Goal: Task Accomplishment & Management: Complete application form

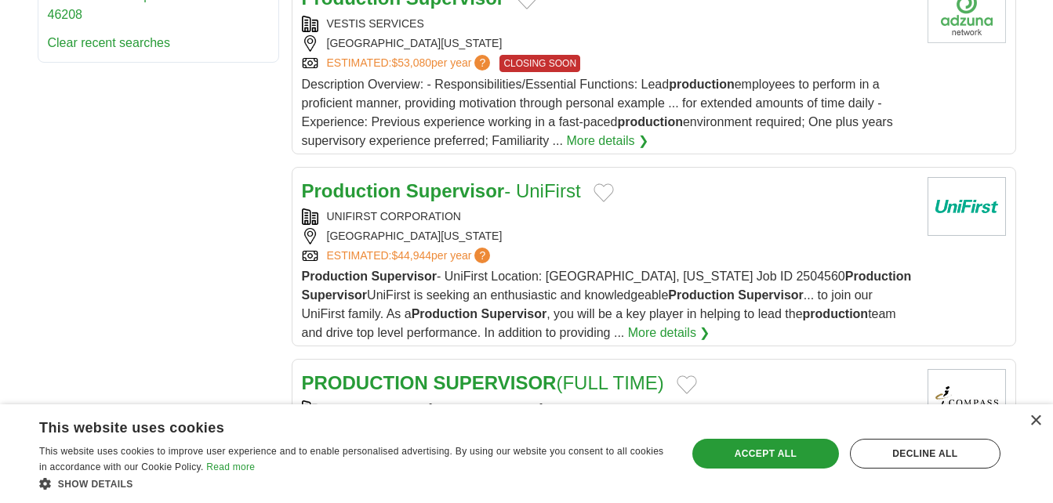
scroll to position [941, 0]
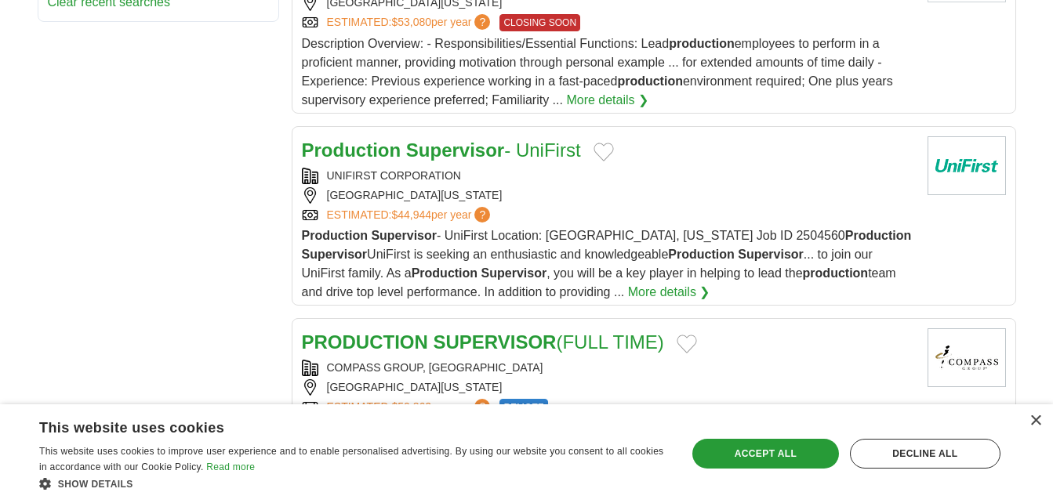
click at [490, 212] on span "?" at bounding box center [482, 215] width 16 height 16
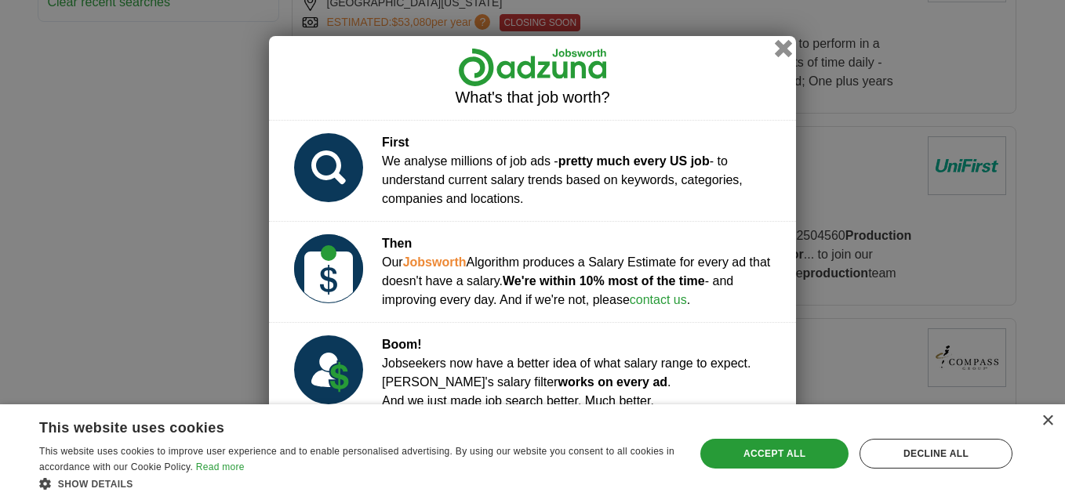
click at [783, 53] on button "button" at bounding box center [783, 47] width 17 height 17
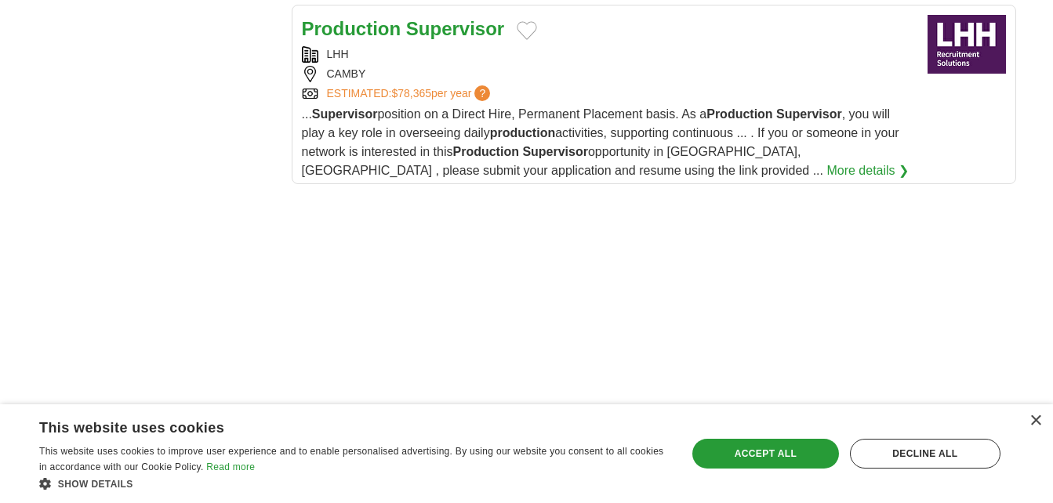
scroll to position [2039, 0]
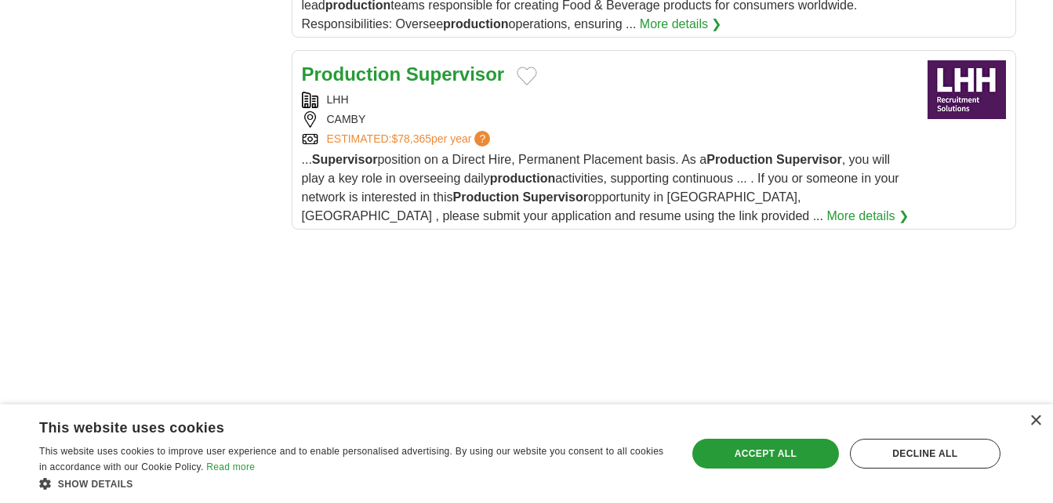
click at [452, 64] on strong "Supervisor" at bounding box center [455, 74] width 98 height 21
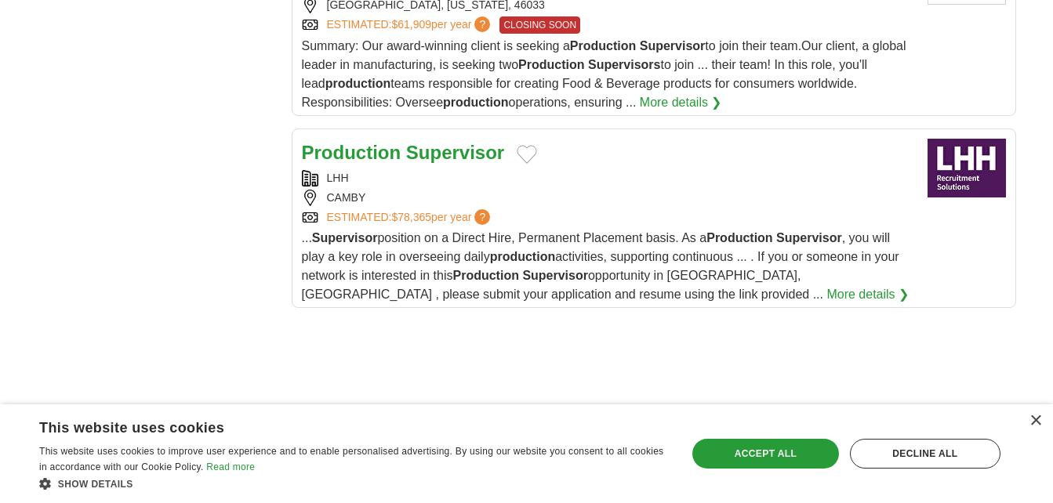
click at [598, 139] on div "Production Supervisor" at bounding box center [608, 153] width 613 height 28
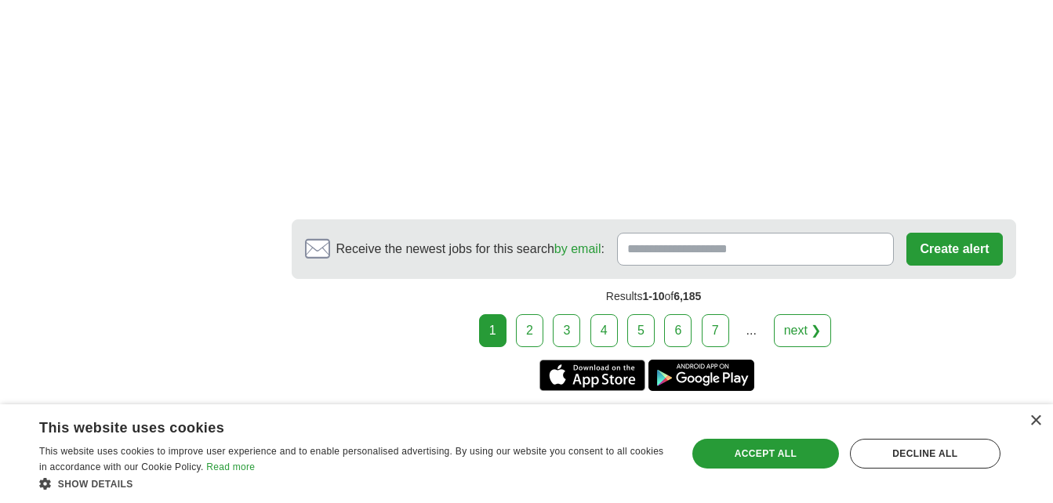
scroll to position [2980, 0]
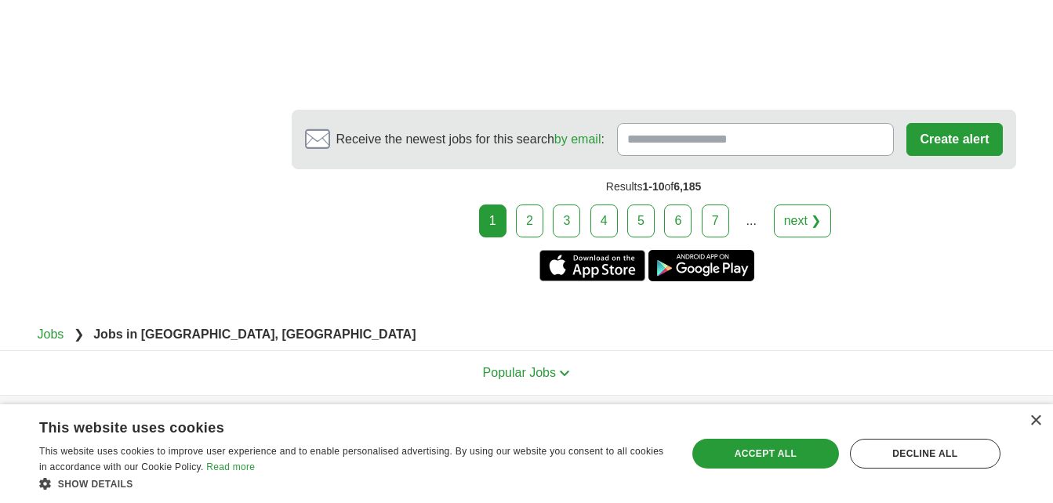
click at [536, 205] on link "2" at bounding box center [529, 221] width 27 height 33
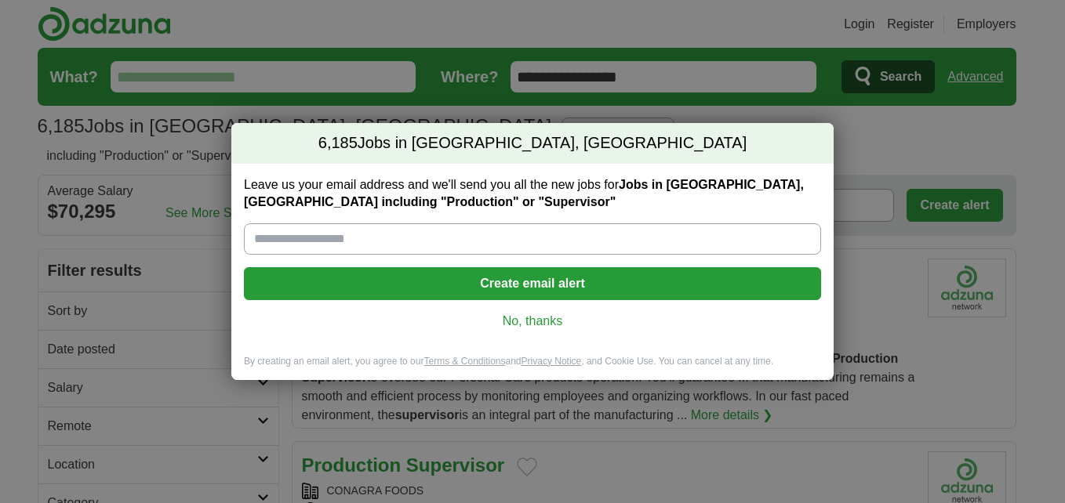
click at [371, 243] on input "Leave us your email address and we'll send you all the new jobs for Jobs in Ind…" at bounding box center [532, 238] width 577 height 31
type input "**********"
click at [527, 291] on button "Create email alert" at bounding box center [532, 283] width 577 height 33
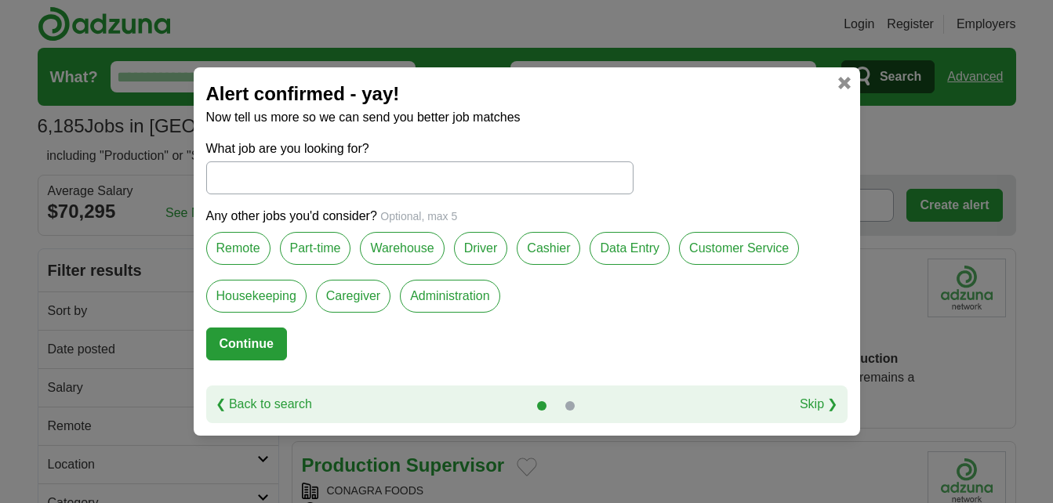
click at [258, 173] on input "What job are you looking for?" at bounding box center [419, 178] width 427 height 33
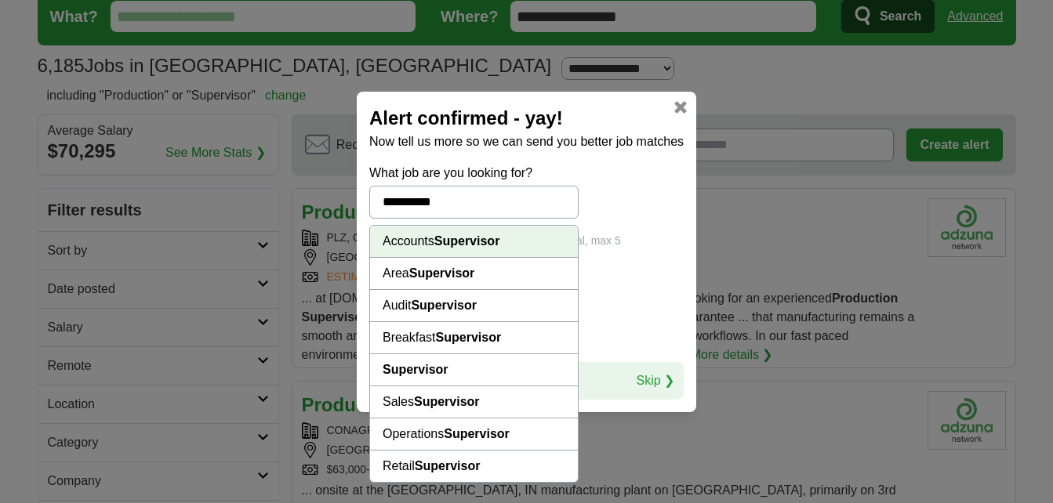
scroll to position [235, 0]
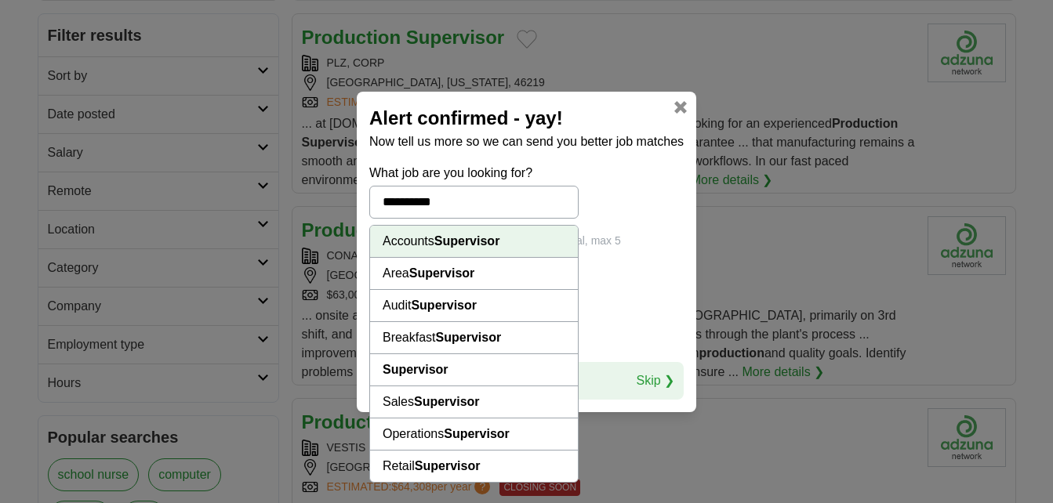
click at [487, 363] on li "Supervisor" at bounding box center [474, 370] width 208 height 32
type input "**********"
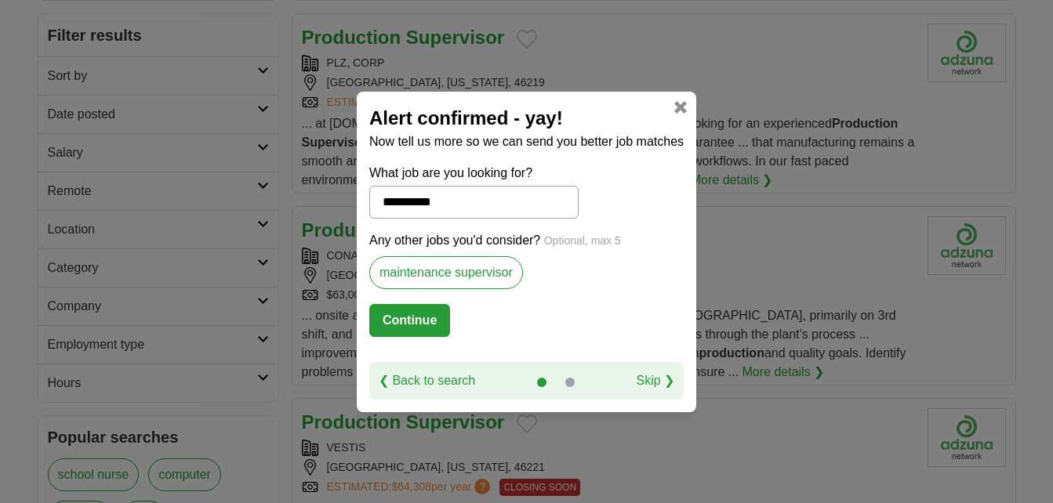
click at [509, 274] on label "maintenance supervisor" at bounding box center [446, 272] width 154 height 33
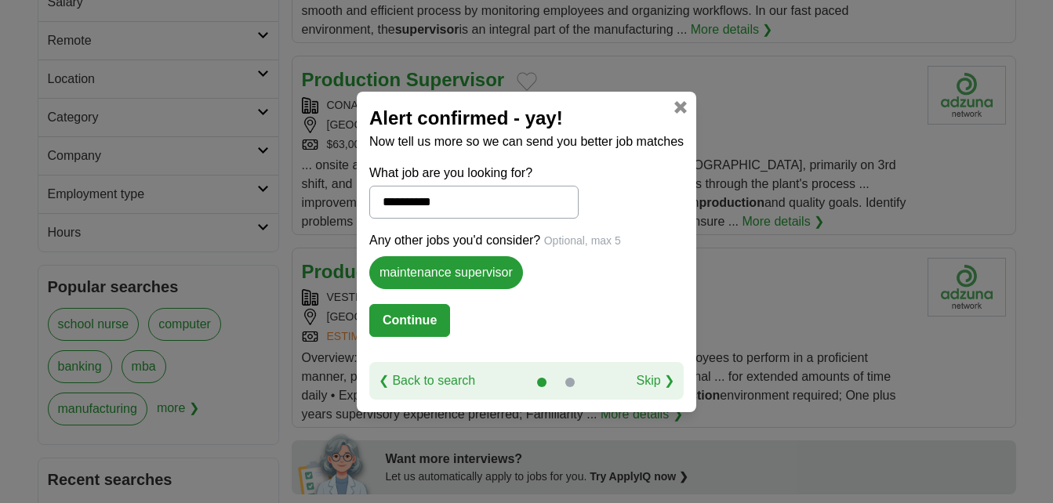
scroll to position [392, 0]
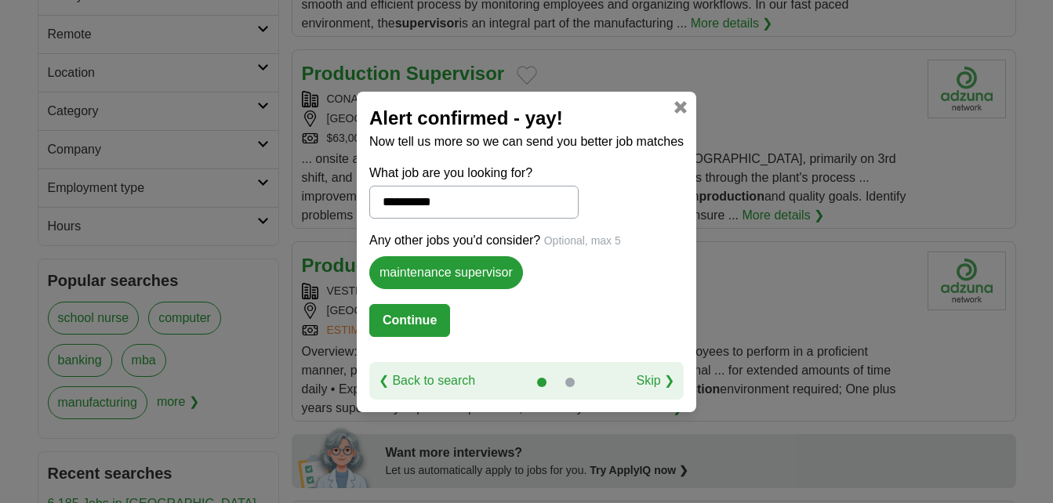
click at [496, 272] on label "maintenance supervisor" at bounding box center [446, 272] width 154 height 33
drag, startPoint x: 514, startPoint y: 271, endPoint x: 366, endPoint y: 277, distance: 148.3
click at [366, 277] on div "**********" at bounding box center [527, 252] width 340 height 321
drag, startPoint x: 366, startPoint y: 277, endPoint x: 623, endPoint y: 279, distance: 257.2
click at [623, 279] on div "Any other jobs you'd consider? Optional, max 5 maintenance supervisor" at bounding box center [526, 267] width 314 height 73
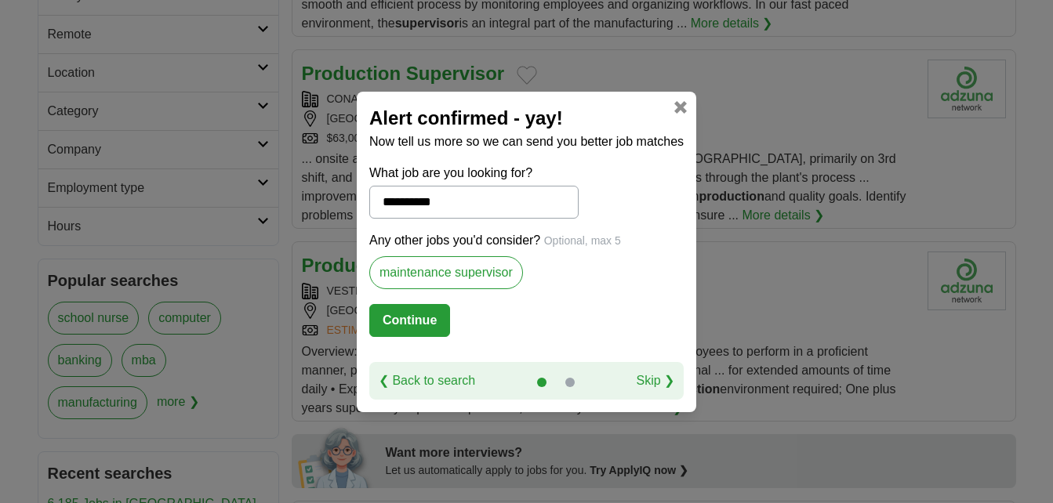
click at [585, 242] on span "Optional, max 5" at bounding box center [582, 240] width 77 height 13
click at [541, 310] on form "**********" at bounding box center [526, 263] width 314 height 198
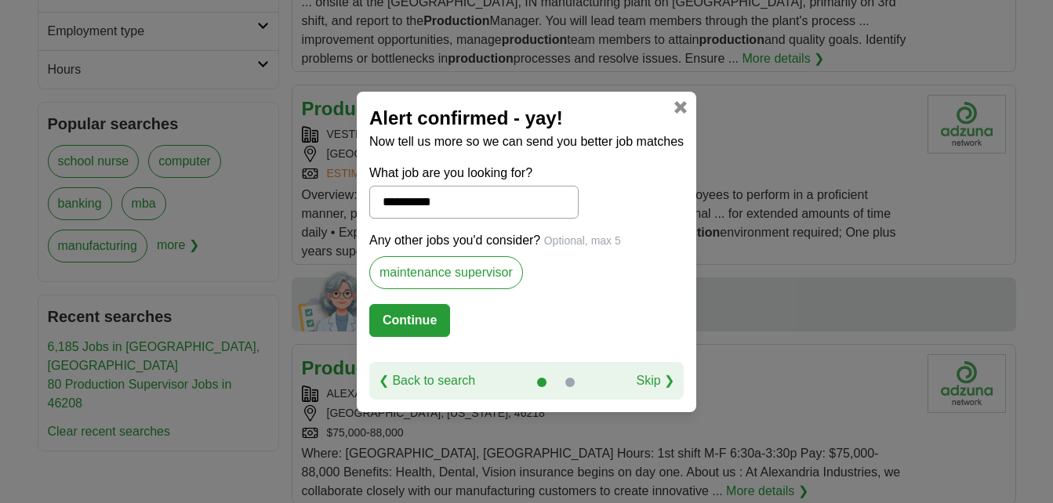
scroll to position [470, 0]
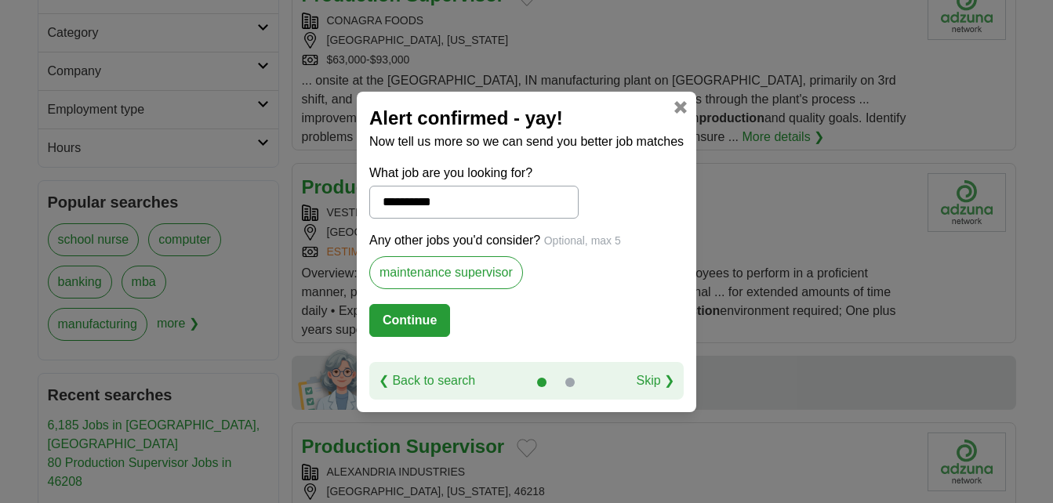
click at [452, 278] on label "maintenance supervisor" at bounding box center [446, 272] width 154 height 33
drag, startPoint x: 452, startPoint y: 278, endPoint x: 574, endPoint y: 306, distance: 124.6
click at [574, 306] on form "**********" at bounding box center [526, 263] width 314 height 198
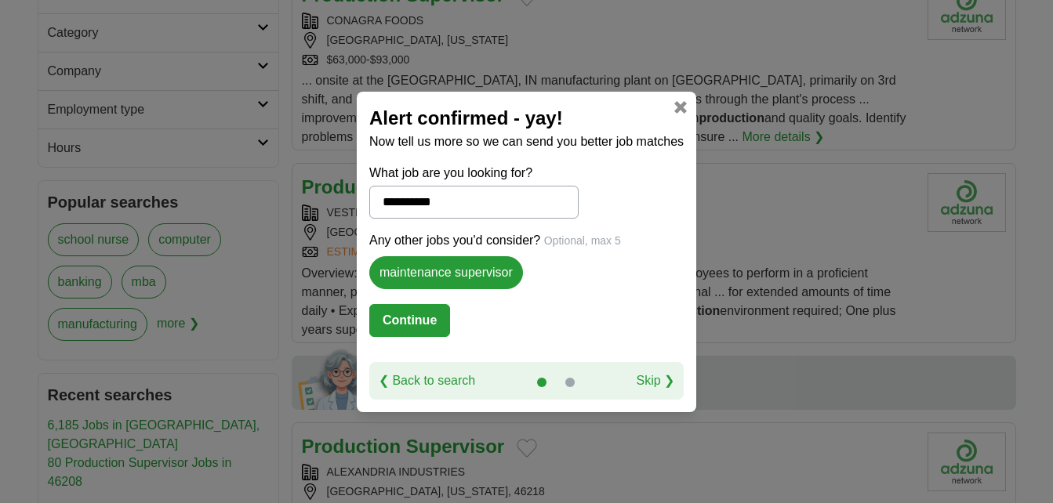
click at [650, 377] on link "Skip ❯" at bounding box center [655, 381] width 38 height 19
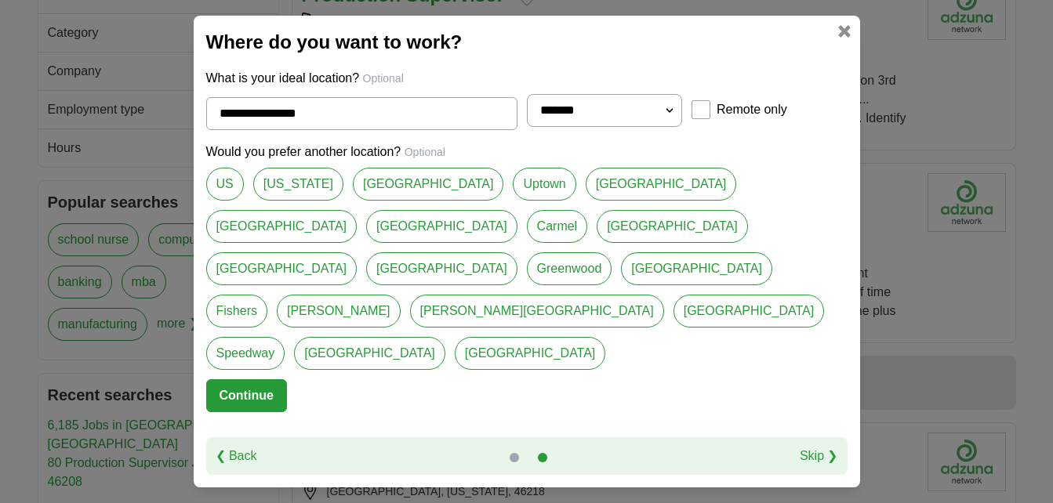
click at [394, 201] on link "[GEOGRAPHIC_DATA]" at bounding box center [428, 184] width 151 height 33
click at [586, 201] on link "[GEOGRAPHIC_DATA]" at bounding box center [661, 184] width 151 height 33
click at [358, 210] on link "[GEOGRAPHIC_DATA]" at bounding box center [281, 226] width 151 height 33
click at [612, 252] on link "Greenwood" at bounding box center [569, 268] width 85 height 33
click at [739, 252] on link "[GEOGRAPHIC_DATA]" at bounding box center [696, 268] width 151 height 33
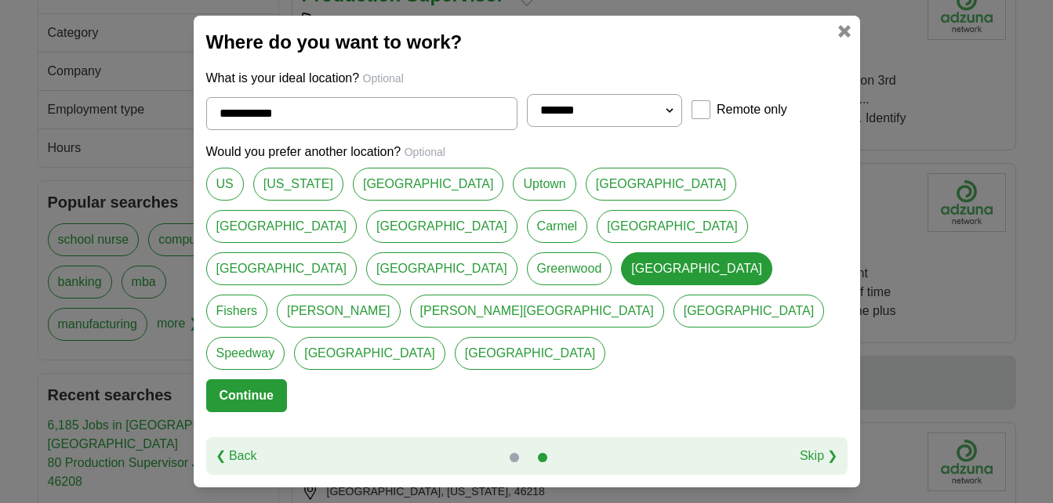
click at [285, 337] on link "Speedway" at bounding box center [245, 353] width 79 height 33
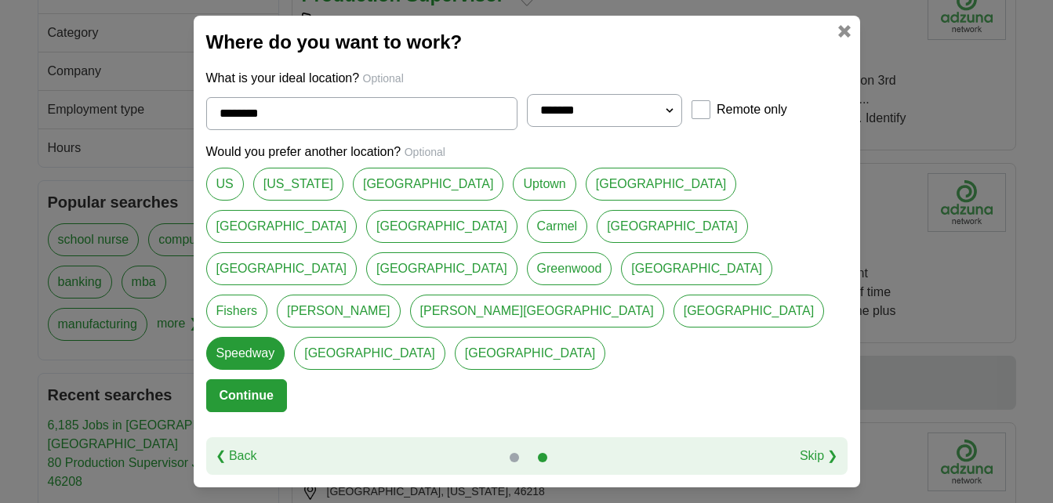
click at [358, 252] on link "[GEOGRAPHIC_DATA]" at bounding box center [281, 268] width 151 height 33
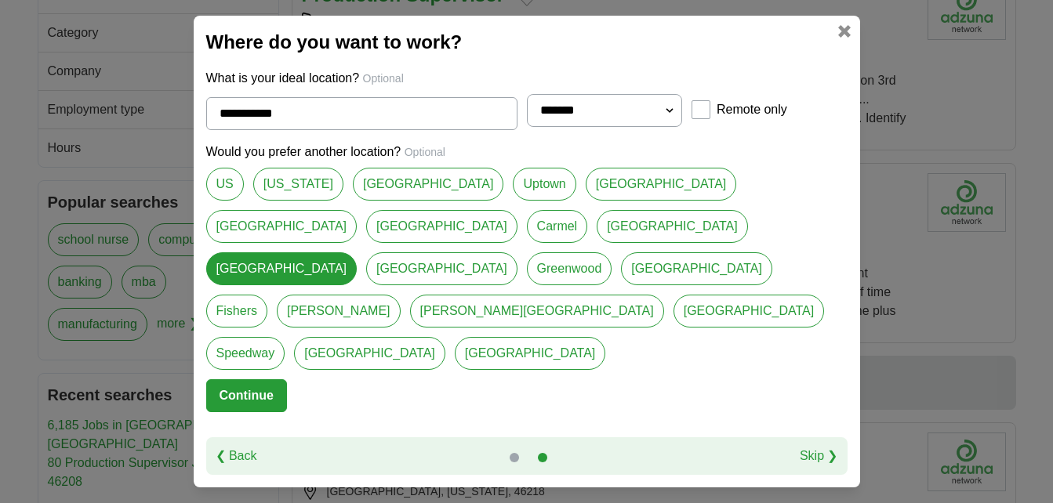
click at [410, 295] on link "[PERSON_NAME][GEOGRAPHIC_DATA]" at bounding box center [537, 311] width 254 height 33
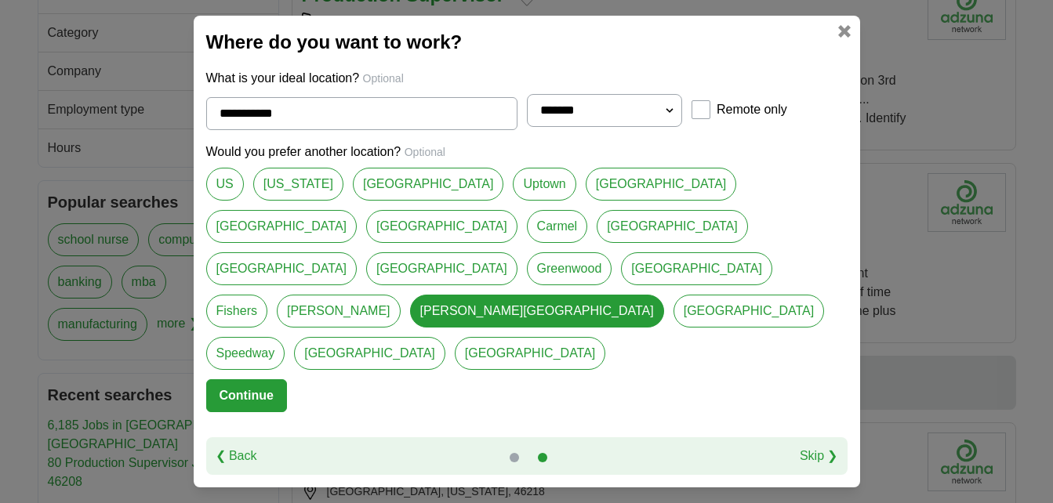
click at [315, 295] on link "Lawrence" at bounding box center [339, 311] width 124 height 33
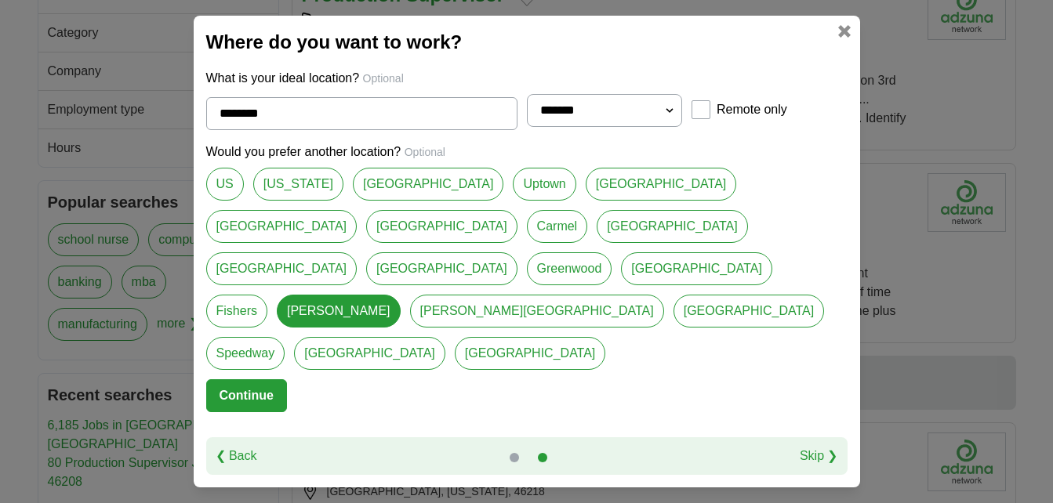
click at [597, 240] on link "[GEOGRAPHIC_DATA]" at bounding box center [672, 226] width 151 height 33
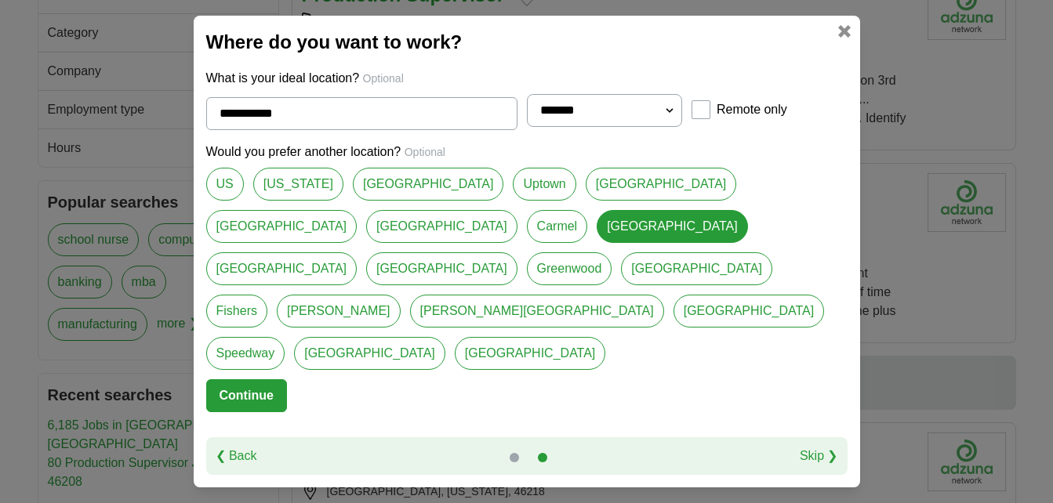
click at [527, 243] on link "Carmel" at bounding box center [557, 226] width 61 height 33
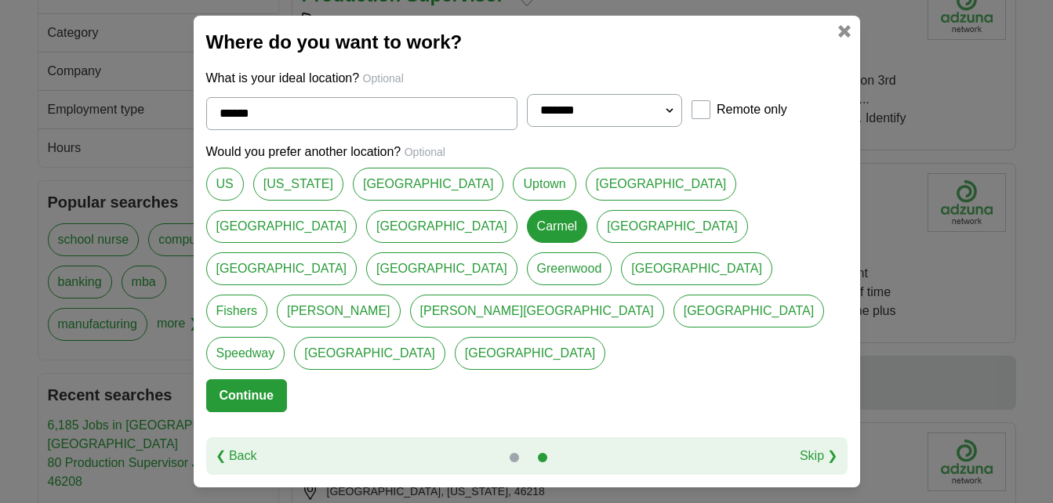
click at [241, 295] on link "Fishers" at bounding box center [236, 311] width 61 height 33
click at [455, 337] on link "Zionsville" at bounding box center [530, 353] width 151 height 33
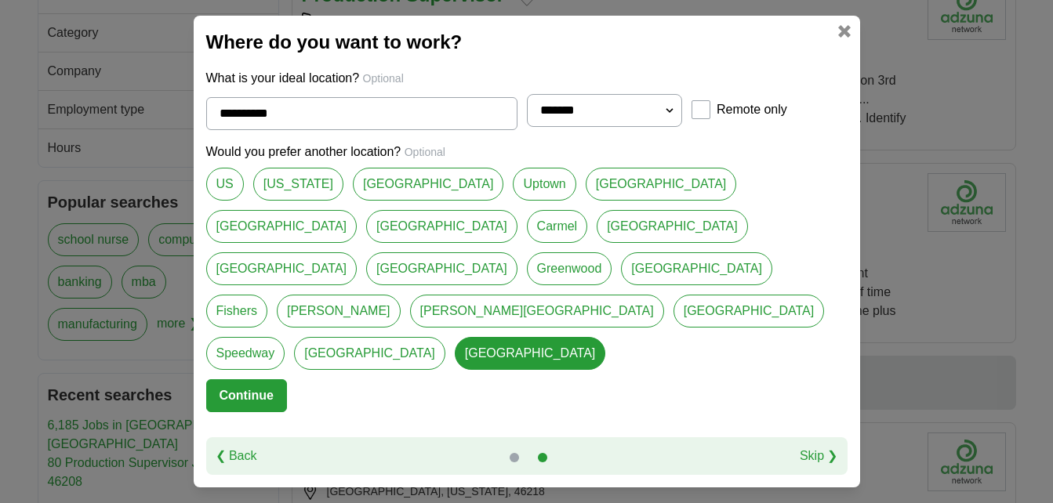
click at [586, 201] on link "[GEOGRAPHIC_DATA]" at bounding box center [661, 184] width 151 height 33
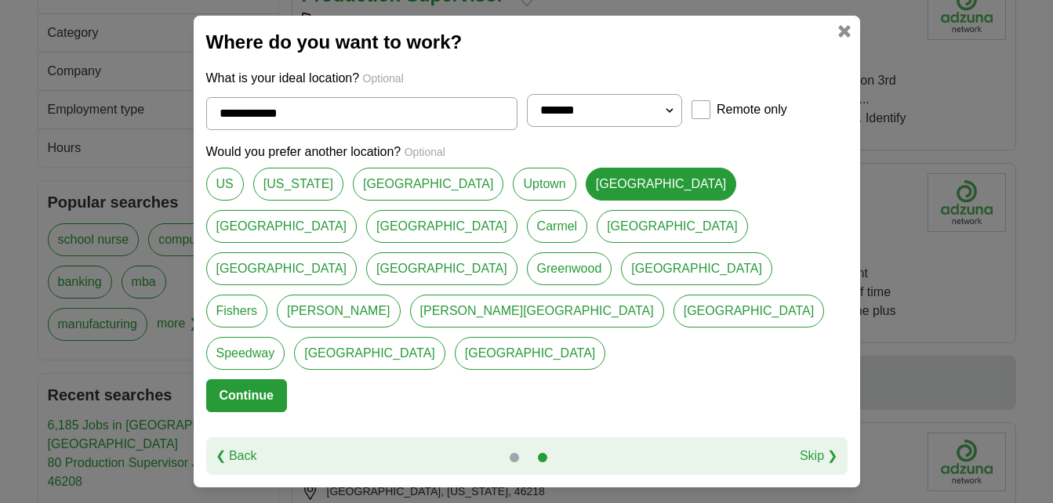
click at [438, 295] on link "[PERSON_NAME][GEOGRAPHIC_DATA]" at bounding box center [537, 311] width 254 height 33
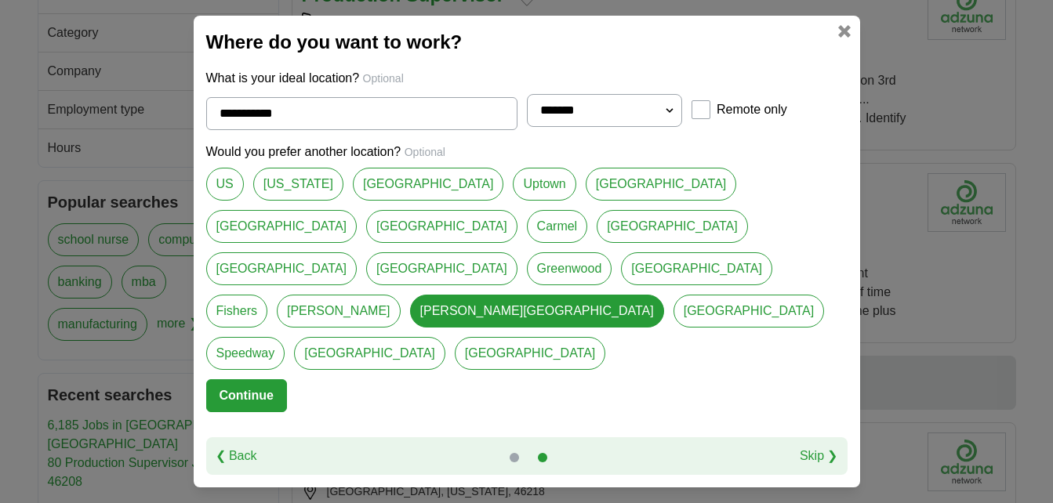
click at [586, 198] on link "[GEOGRAPHIC_DATA]" at bounding box center [661, 184] width 151 height 33
type input "**********"
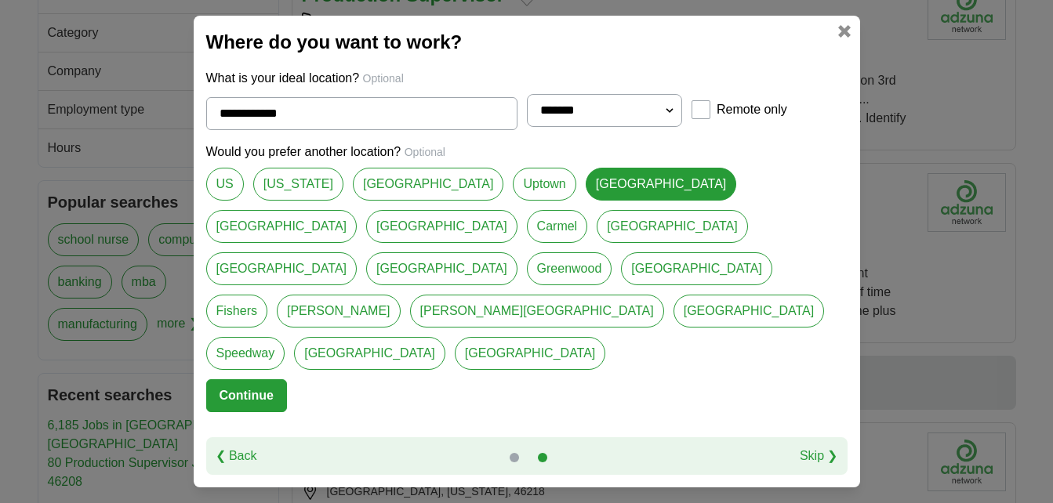
click at [667, 127] on select "**********" at bounding box center [605, 110] width 156 height 33
select select "**"
click at [527, 115] on select "**********" at bounding box center [605, 110] width 156 height 33
click at [233, 380] on button "Continue" at bounding box center [246, 396] width 81 height 33
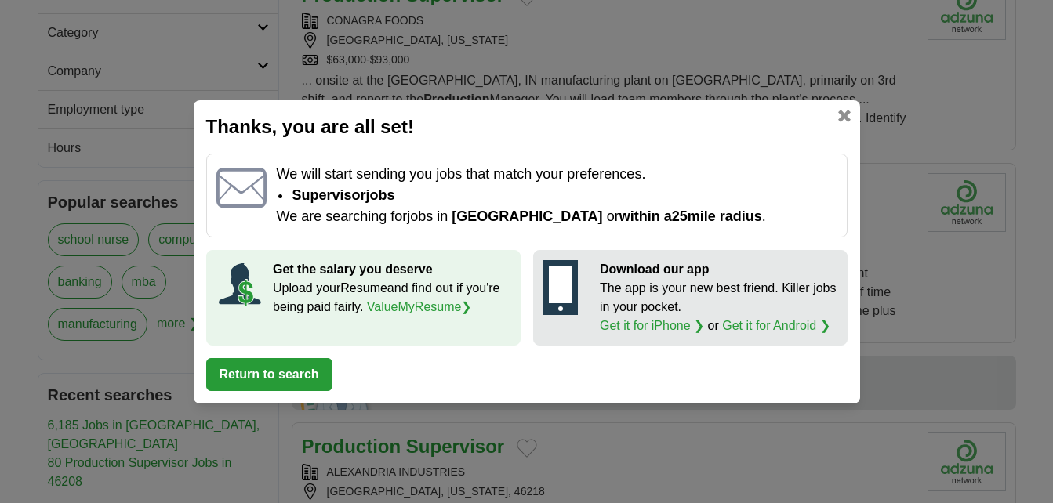
click at [281, 368] on button "Return to search" at bounding box center [269, 374] width 126 height 33
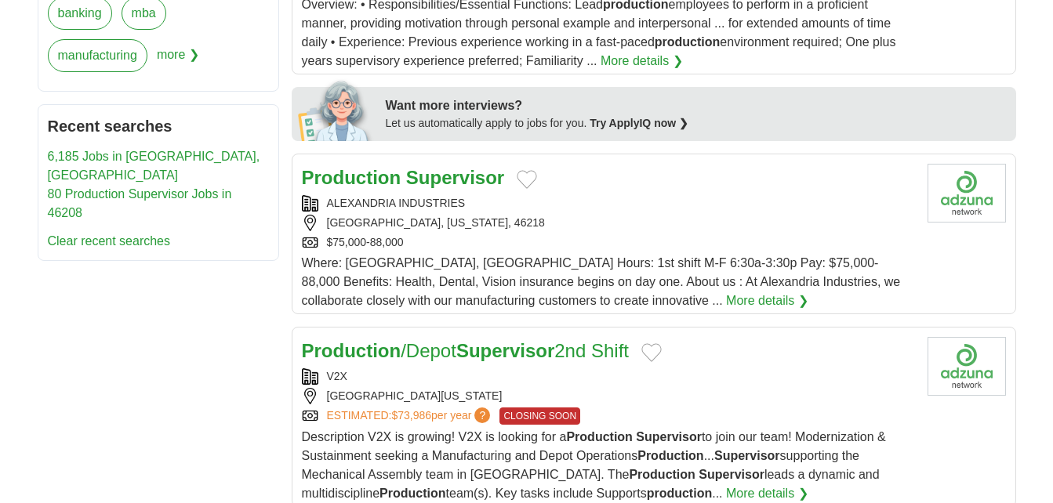
scroll to position [784, 0]
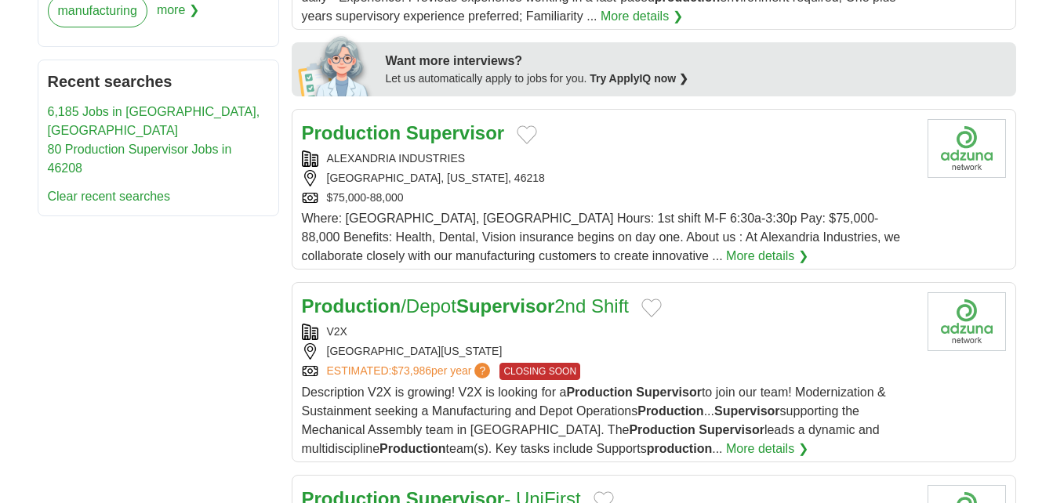
click at [630, 167] on div "ALEXANDRIA INDUSTRIES INDIANAPOLIS, INDIANA, 46218 $75,000-88,000" at bounding box center [608, 179] width 613 height 56
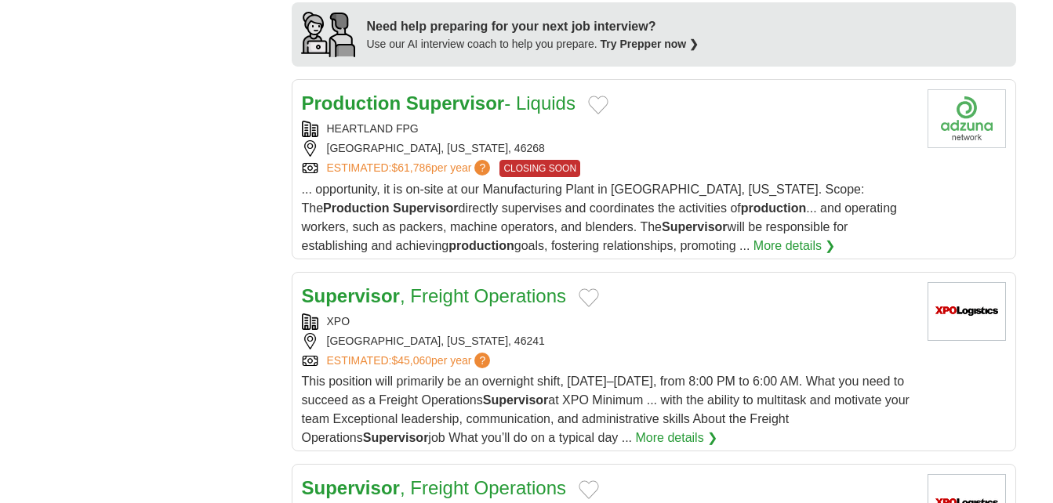
scroll to position [1490, 0]
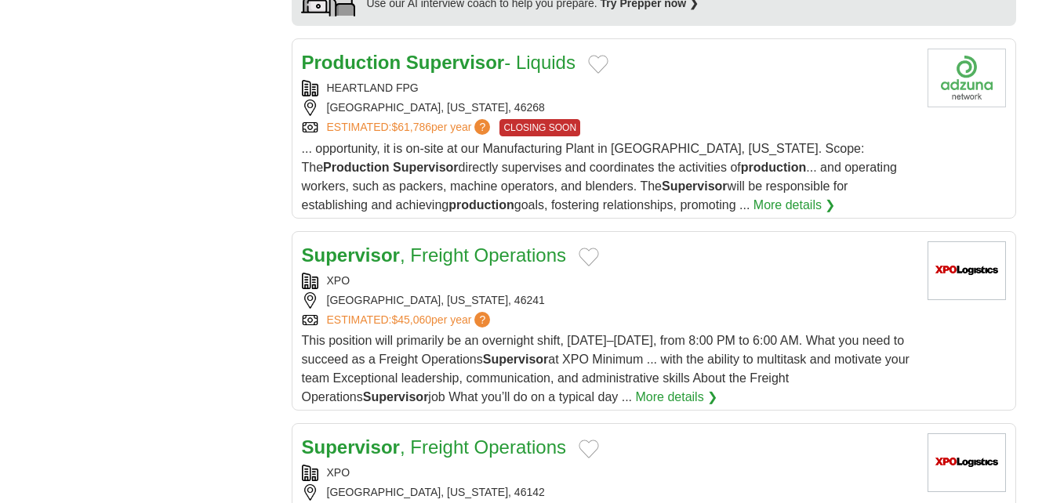
click at [656, 147] on span "... opportunity, it is on-site at our Manufacturing Plant in Indianapolis, Indi…" at bounding box center [599, 177] width 595 height 70
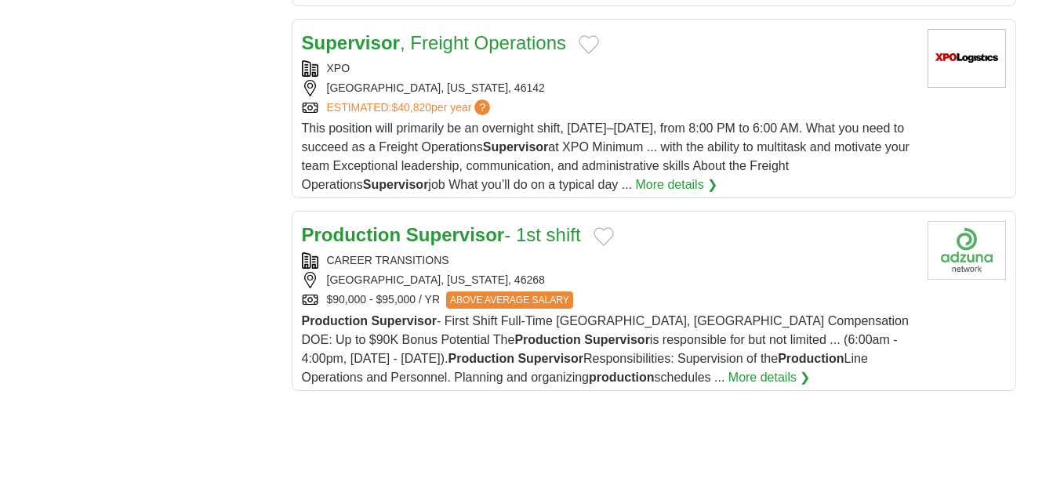
scroll to position [1960, 0]
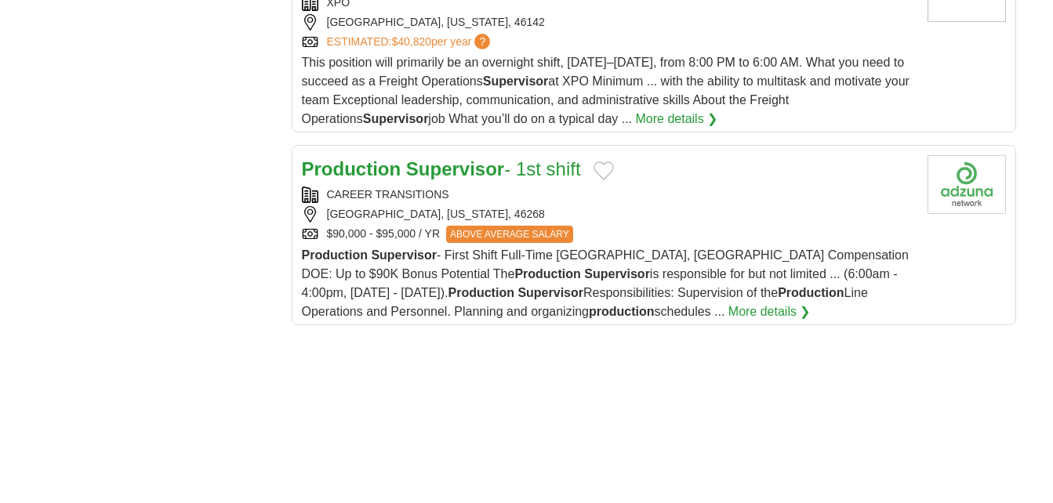
click at [659, 219] on div "INDIANAPOLIS, INDIANA, 46268" at bounding box center [608, 214] width 613 height 16
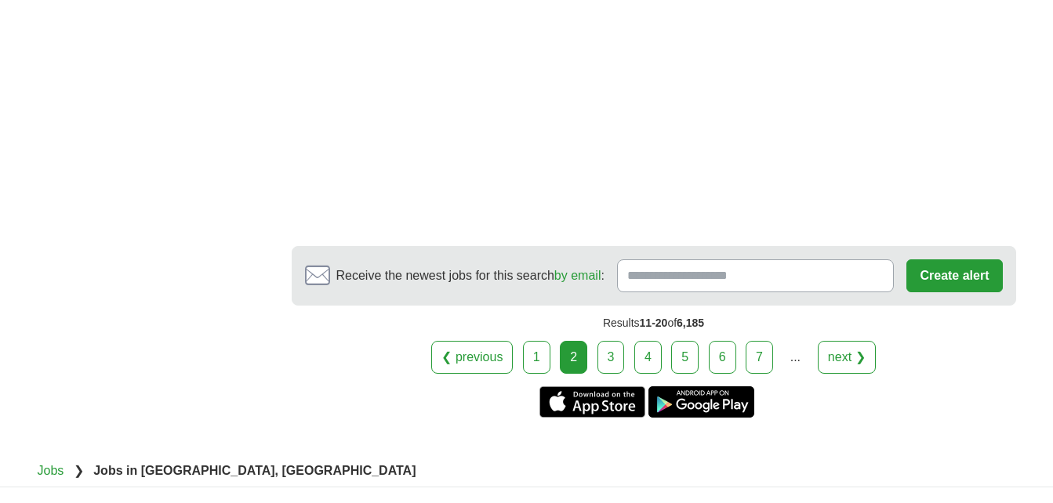
scroll to position [2823, 0]
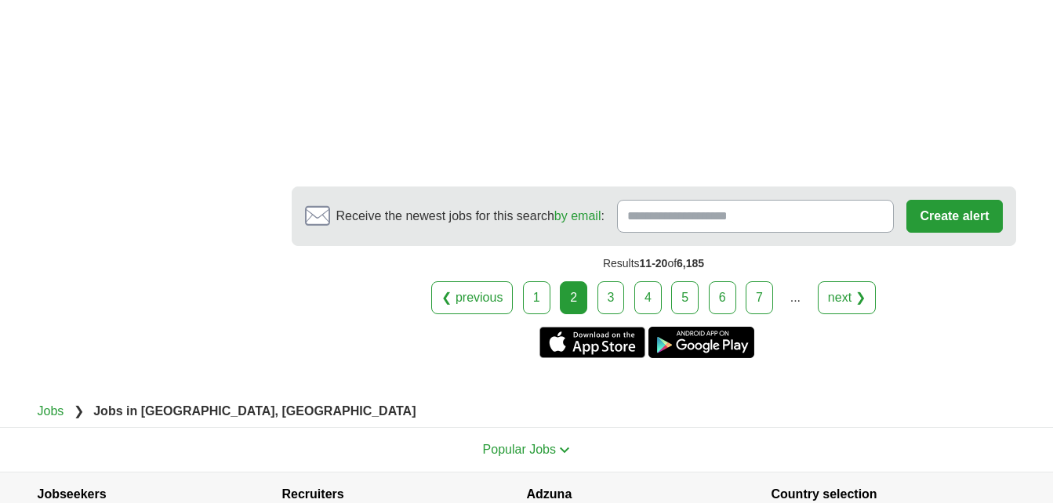
click at [605, 303] on link "3" at bounding box center [611, 298] width 27 height 33
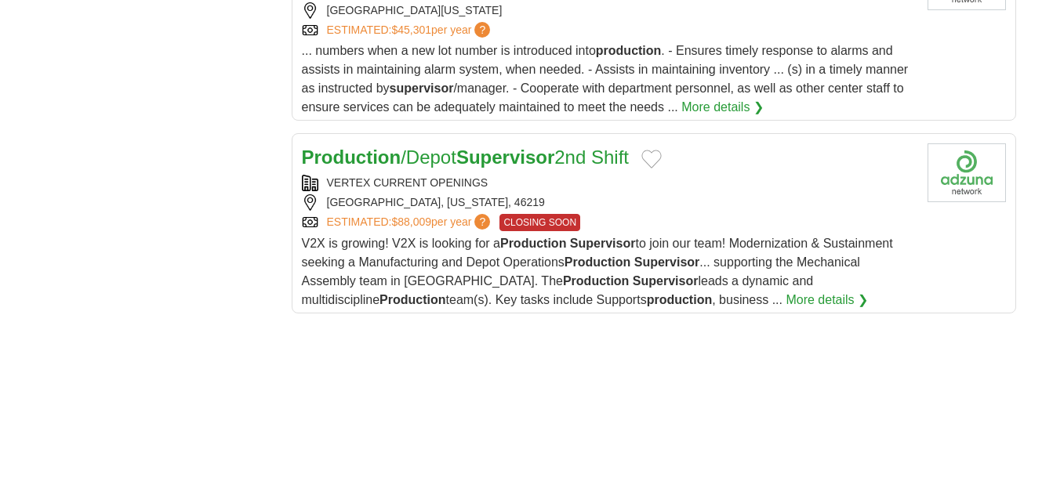
scroll to position [1960, 0]
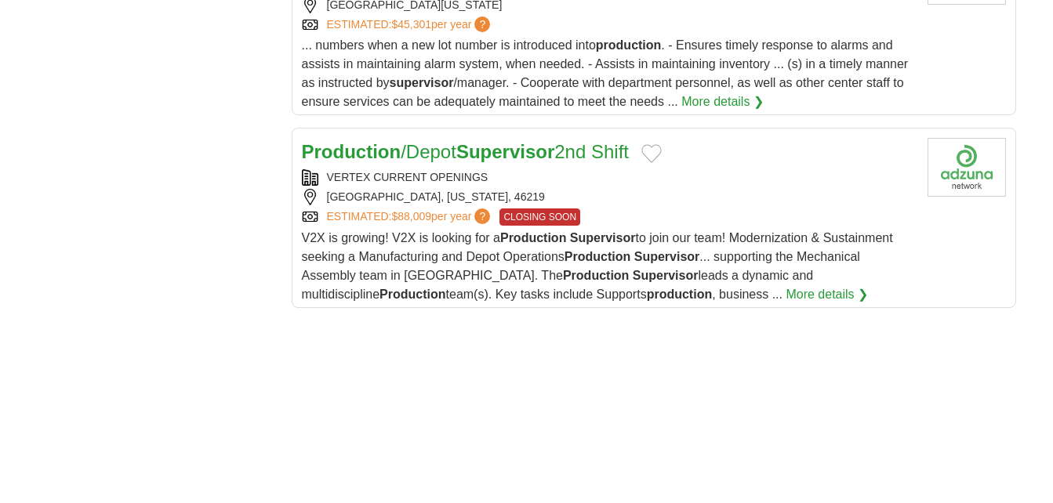
click at [561, 169] on div "VERTEX CURRENT OPENINGS" at bounding box center [608, 177] width 613 height 16
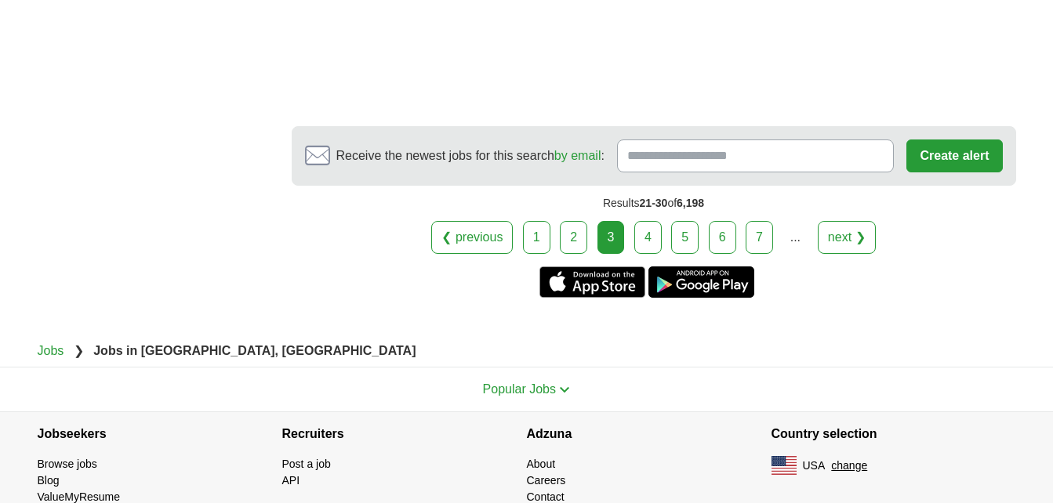
scroll to position [2969, 0]
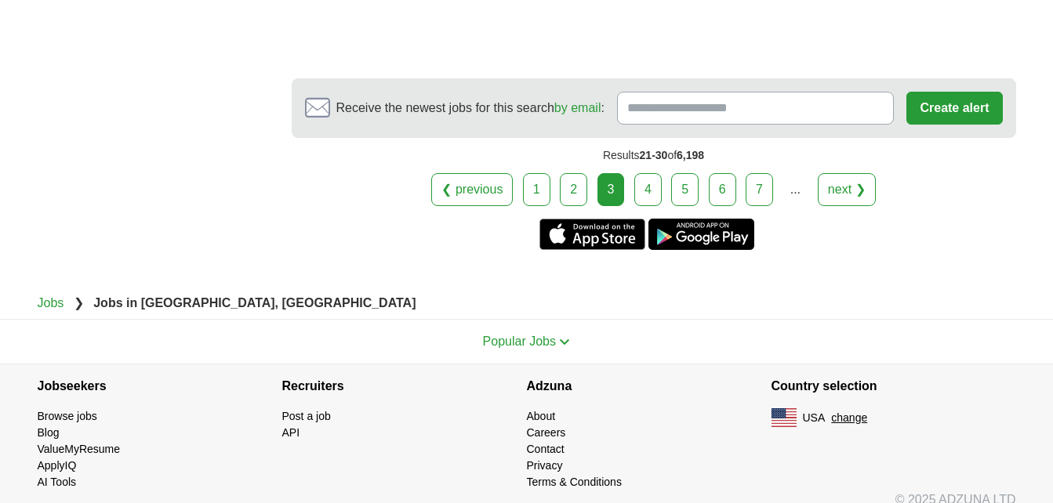
click at [653, 173] on link "4" at bounding box center [647, 189] width 27 height 33
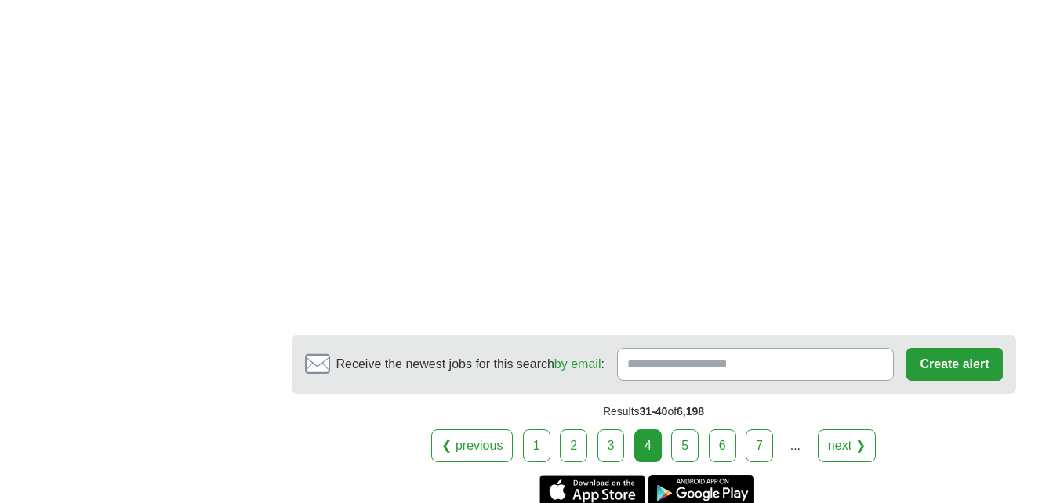
scroll to position [2666, 0]
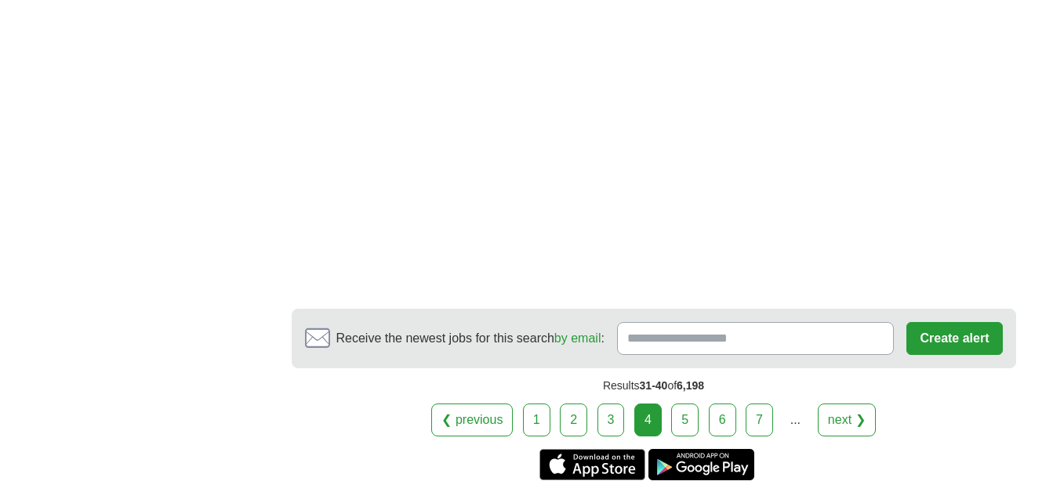
click at [675, 420] on link "5" at bounding box center [684, 420] width 27 height 33
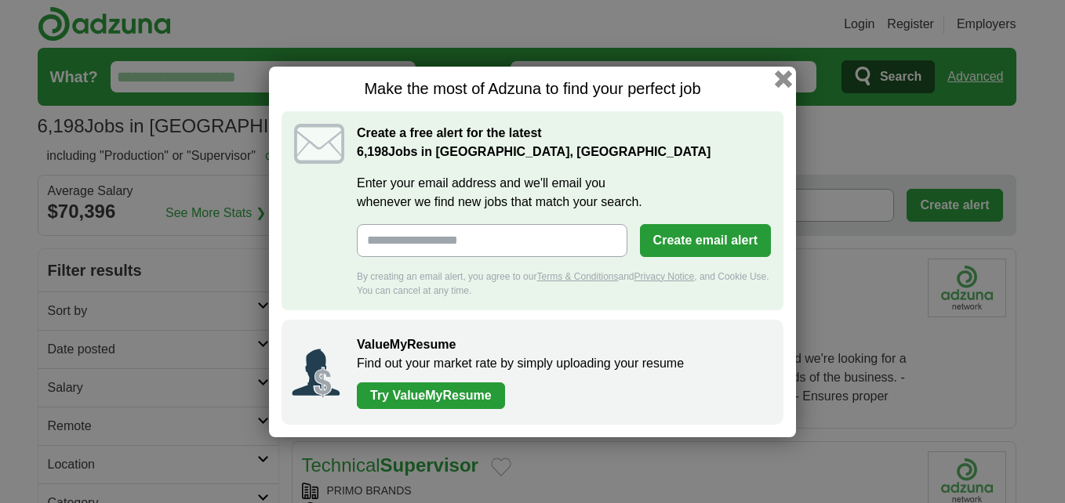
click at [777, 75] on button "button" at bounding box center [783, 78] width 17 height 17
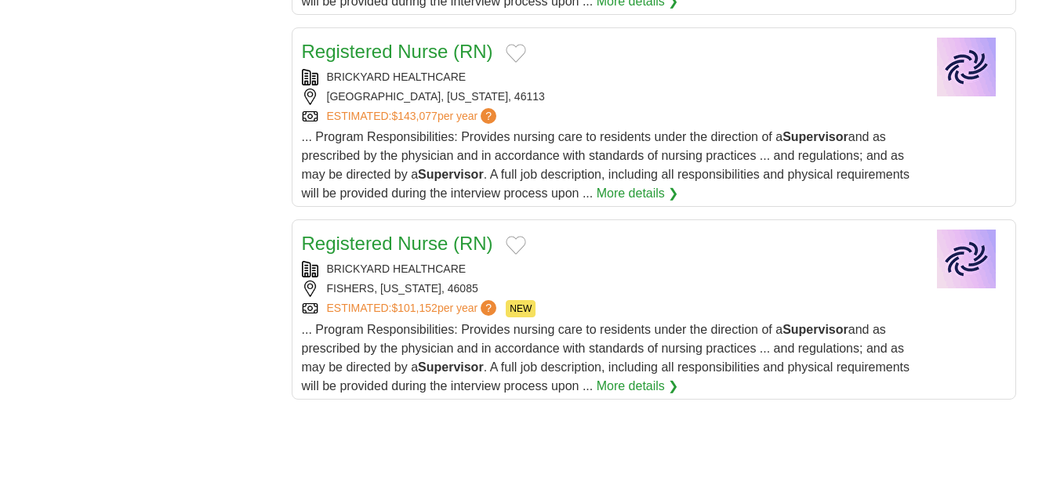
scroll to position [1960, 0]
